Goal: Task Accomplishment & Management: Manage account settings

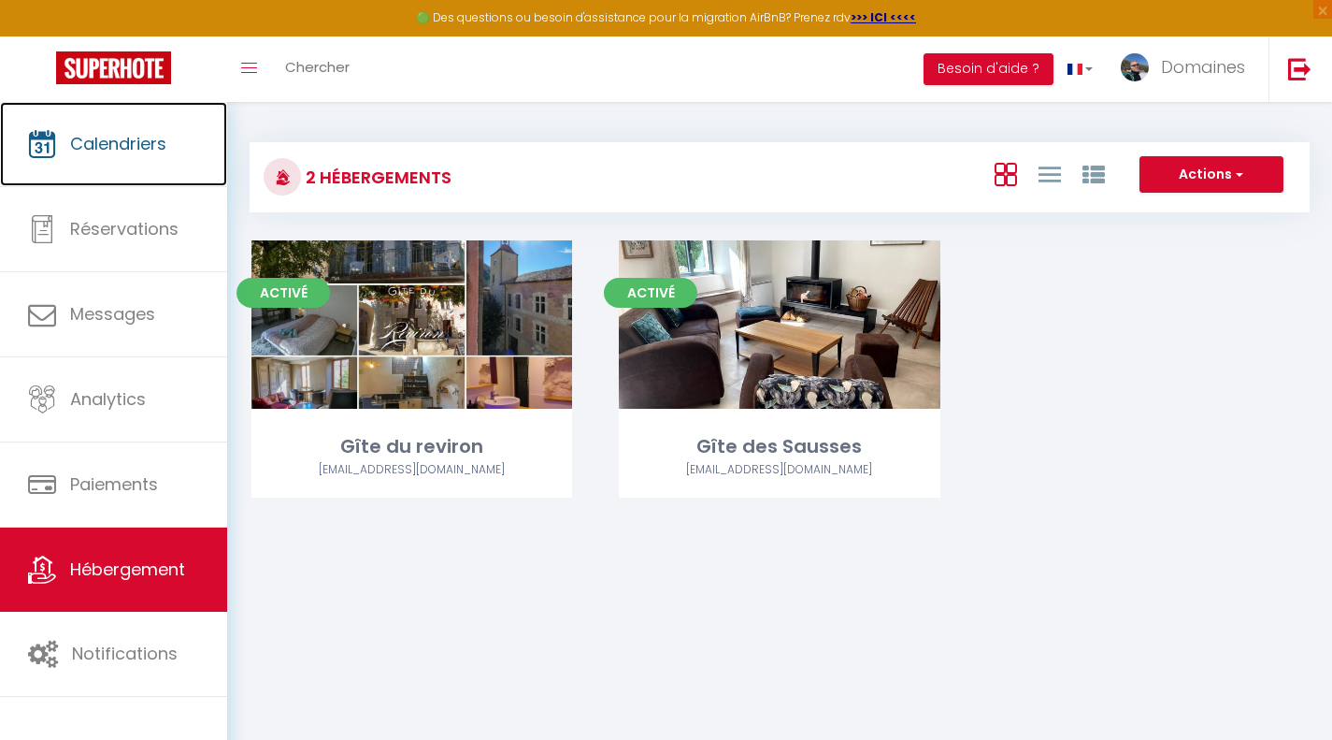
click at [152, 142] on span "Calendriers" at bounding box center [118, 143] width 96 height 23
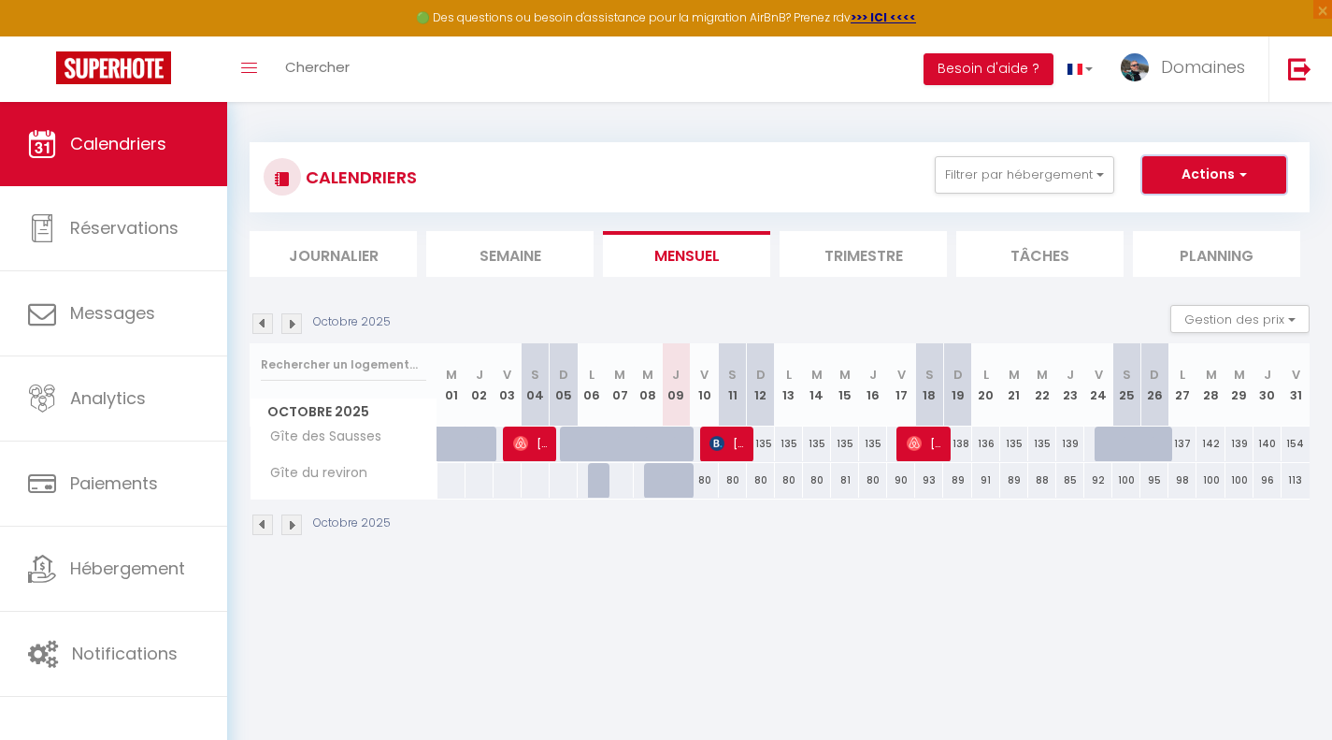
click at [1195, 171] on button "Actions" at bounding box center [1215, 174] width 144 height 37
click at [1178, 66] on span "Domaines" at bounding box center [1203, 66] width 84 height 23
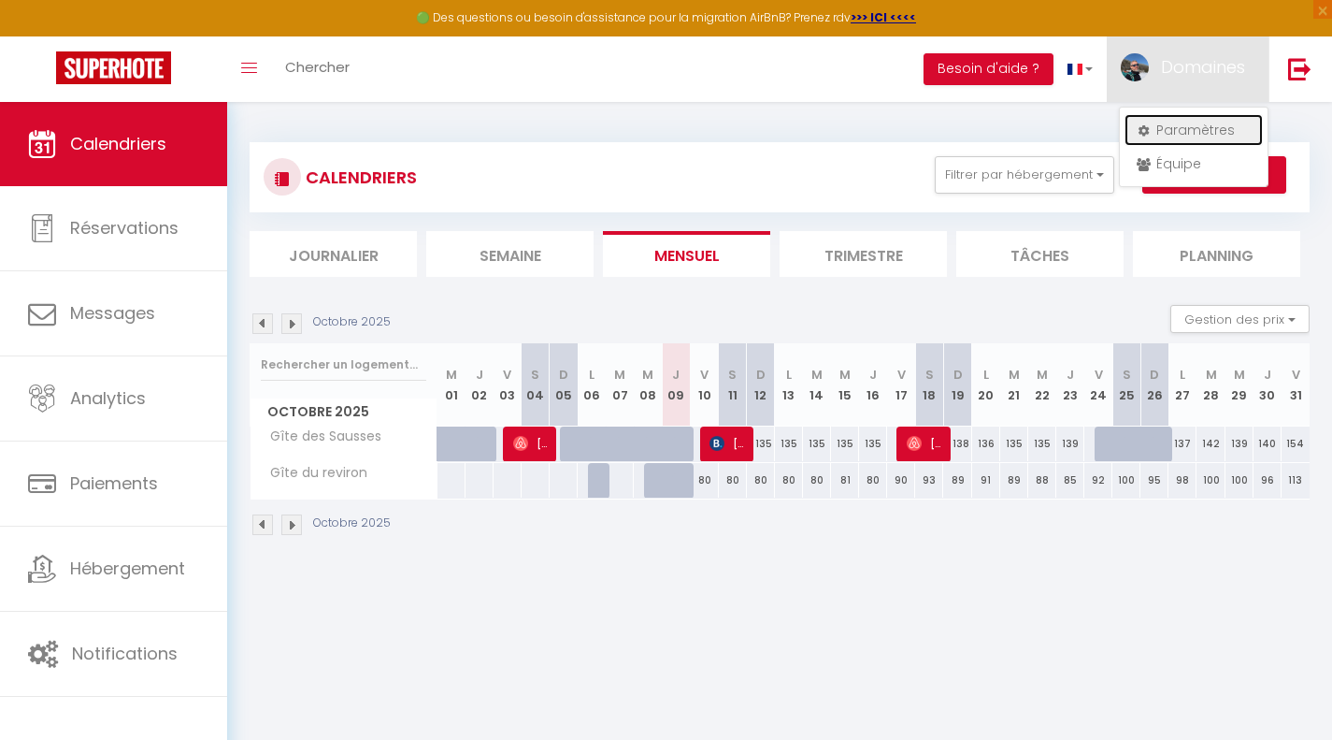
click at [1174, 122] on link "Paramètres" at bounding box center [1194, 130] width 138 height 32
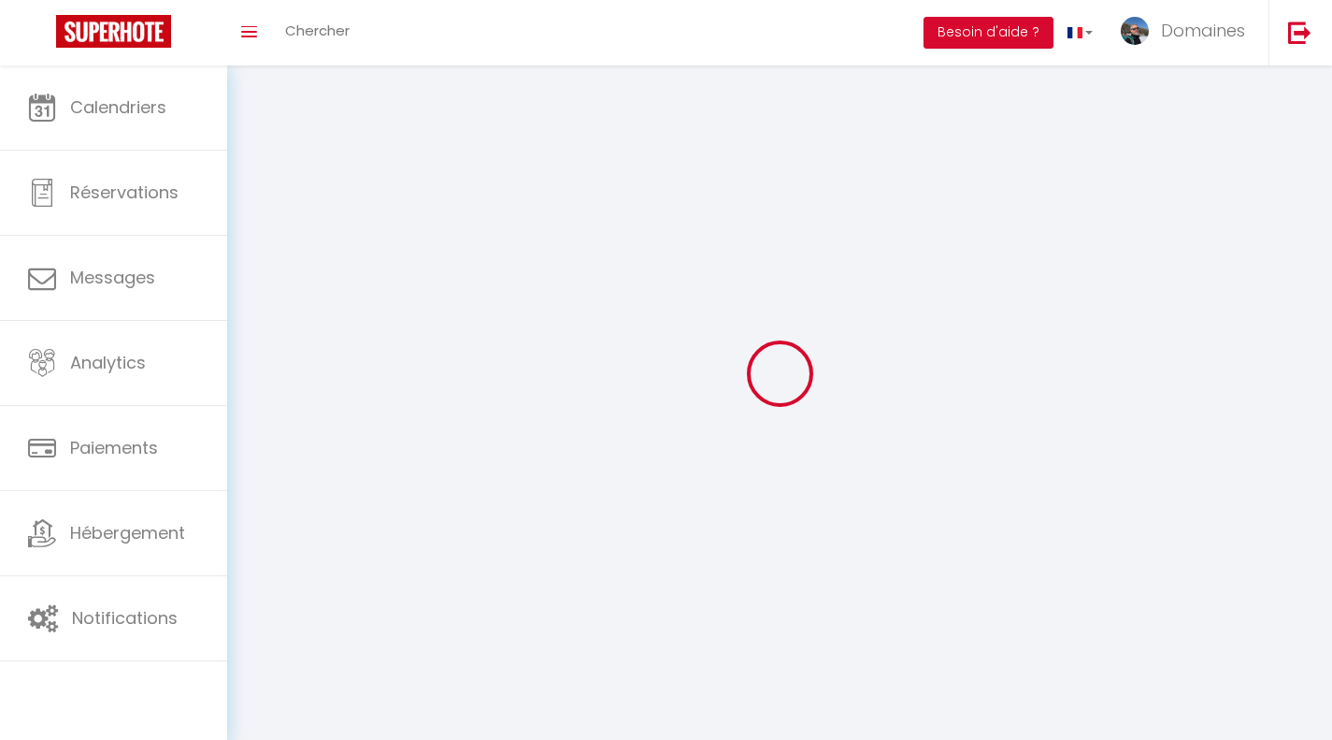
type input "Domaines"
type input "Aventurine"
type input "0673969132"
type input "[STREET_ADDRESS]"
type input "26200"
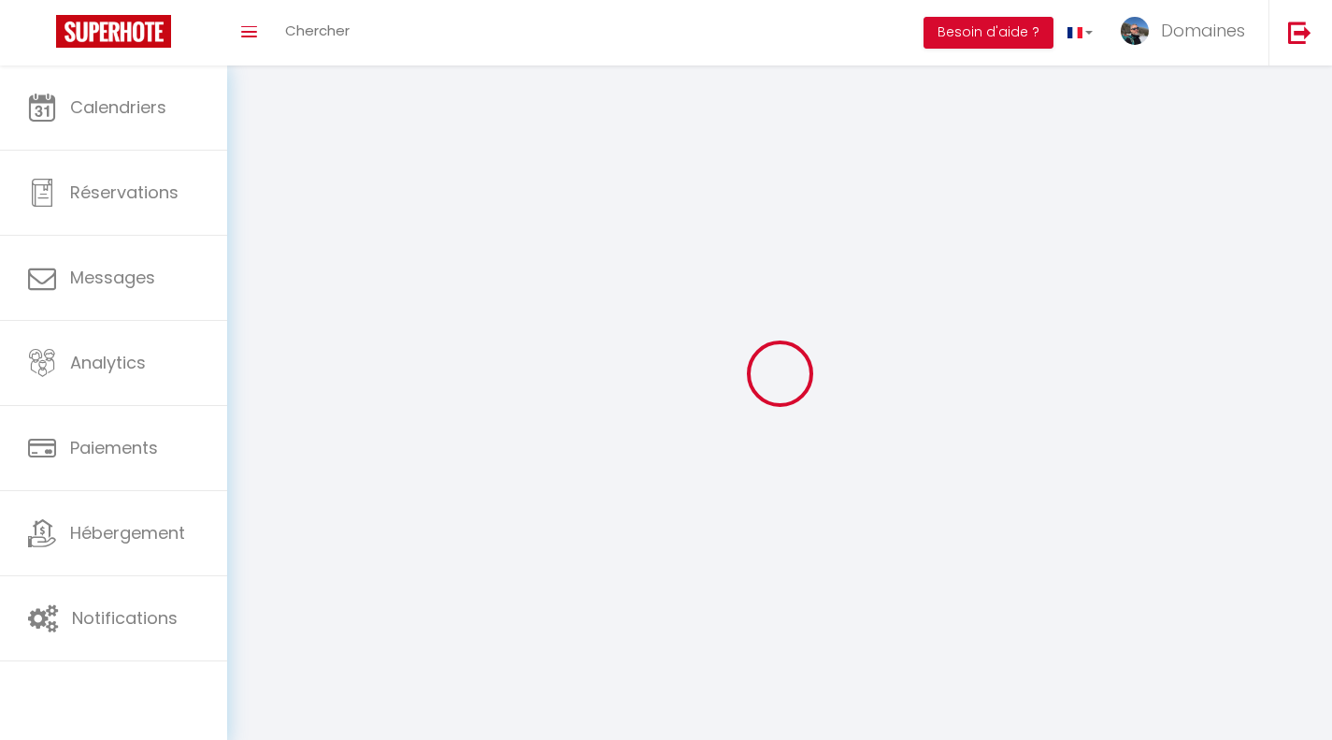
type input "Montélimar"
type input "mqa7ShoE2fZ4fOEEuZ3OvqO0K"
type input "eyCtkC2iYneWavWtNgo7QiwMX"
type input "mqa7ShoE2fZ4fOEEuZ3OvqO0K"
type input "eyCtkC2iYneWavWtNgo7QiwMX"
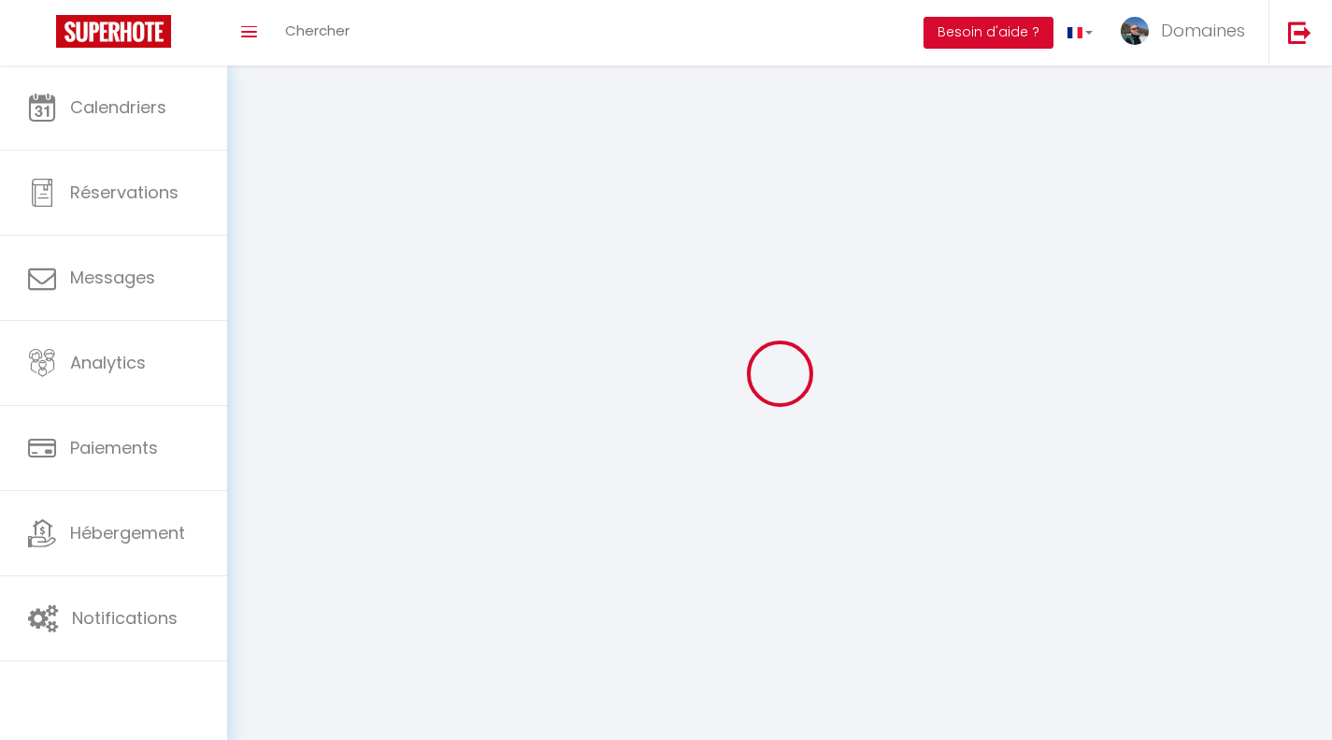
type input "[URL][DOMAIN_NAME]"
select select "28"
select select "fr"
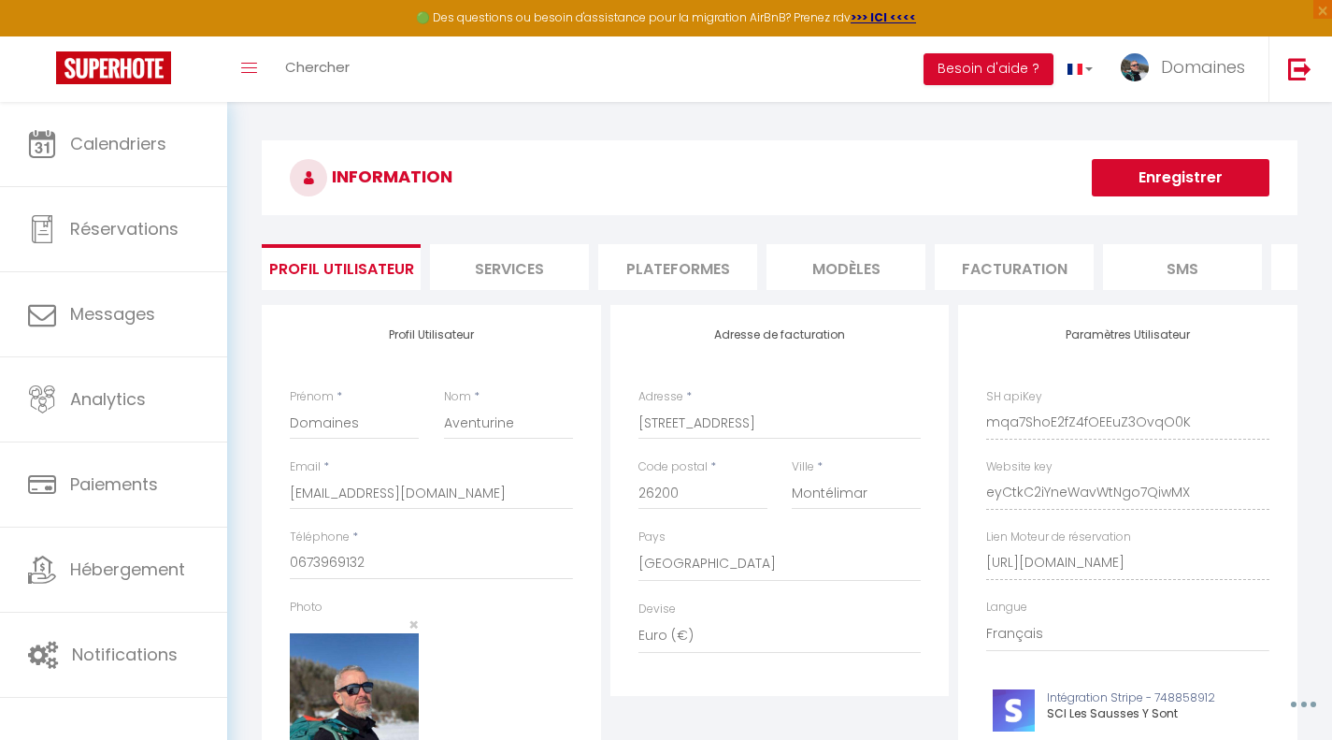
click at [910, 174] on h3 "INFORMATION" at bounding box center [780, 177] width 1036 height 75
click at [210, 142] on link "Calendriers" at bounding box center [113, 144] width 227 height 84
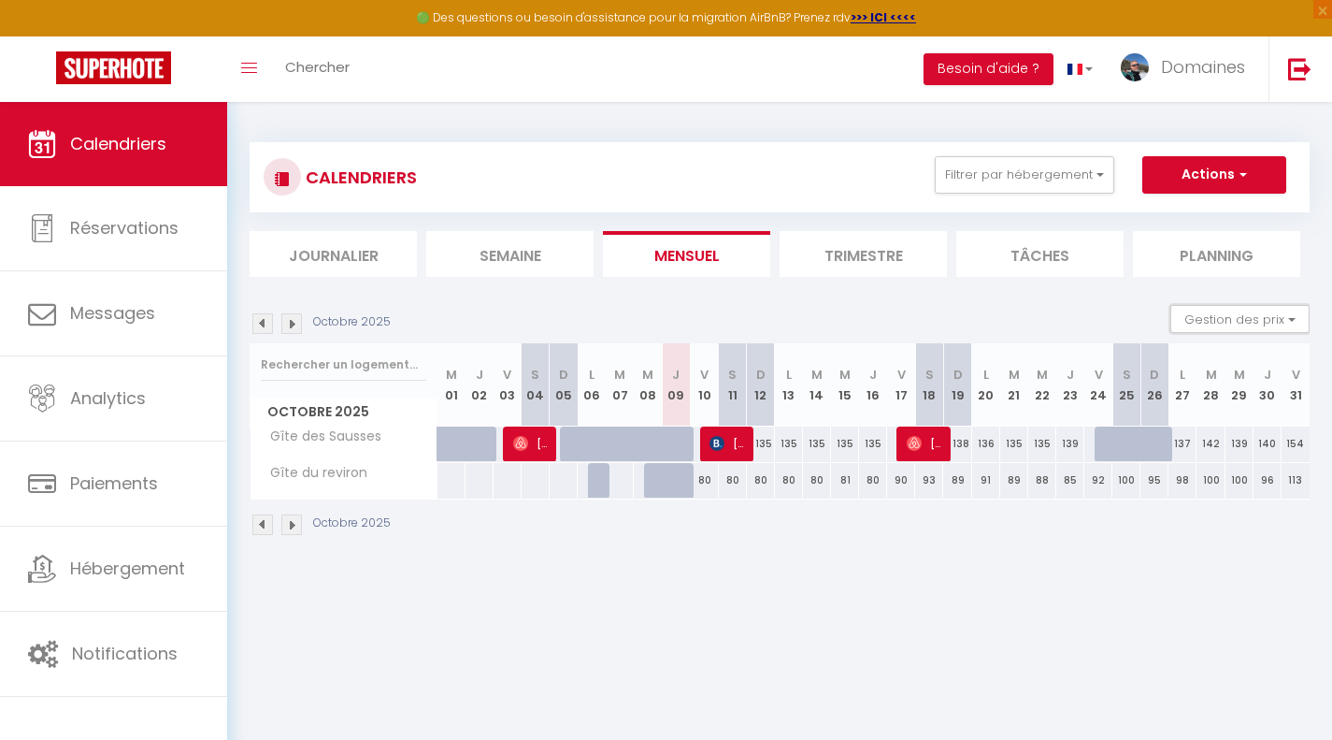
click at [1277, 316] on button "Gestion des prix" at bounding box center [1240, 319] width 139 height 28
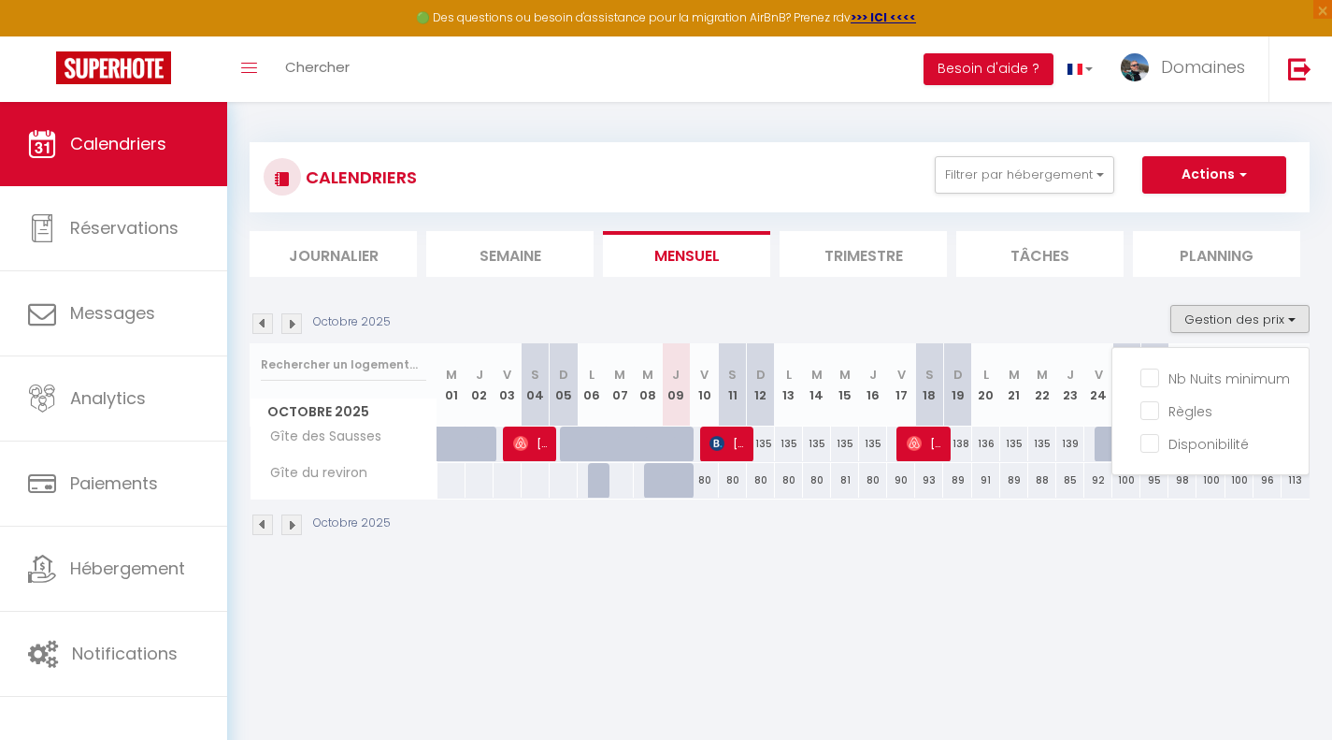
click at [989, 632] on body "🟢 Des questions ou besoin d'assistance pour la migration AirBnB? Prenez rdv >>>…" at bounding box center [666, 472] width 1332 height 740
